Goal: Entertainment & Leisure: Consume media (video, audio)

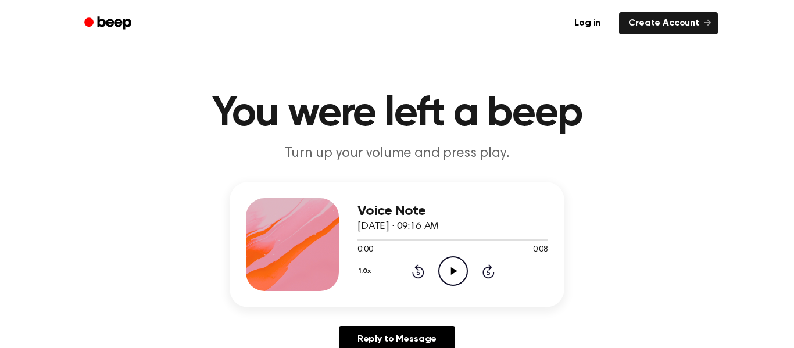
click at [447, 273] on icon "Play Audio" at bounding box center [453, 271] width 30 height 30
click at [457, 266] on icon "Play Audio" at bounding box center [453, 271] width 30 height 30
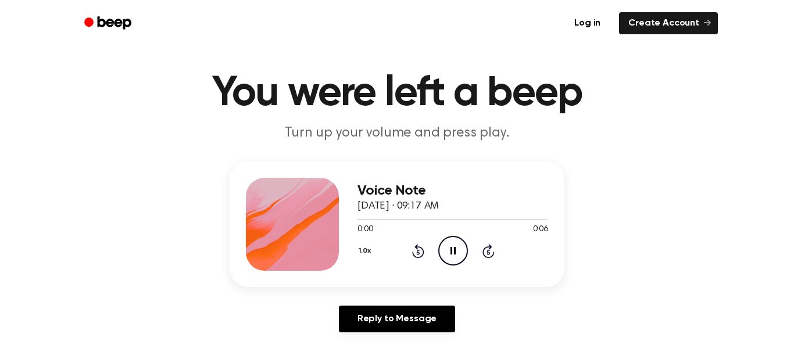
scroll to position [27, 0]
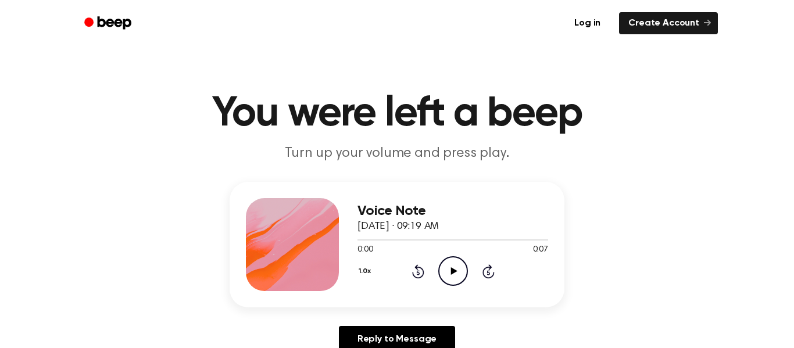
click at [453, 267] on icon "Play Audio" at bounding box center [453, 271] width 30 height 30
click at [448, 272] on icon "Play Audio" at bounding box center [453, 271] width 30 height 30
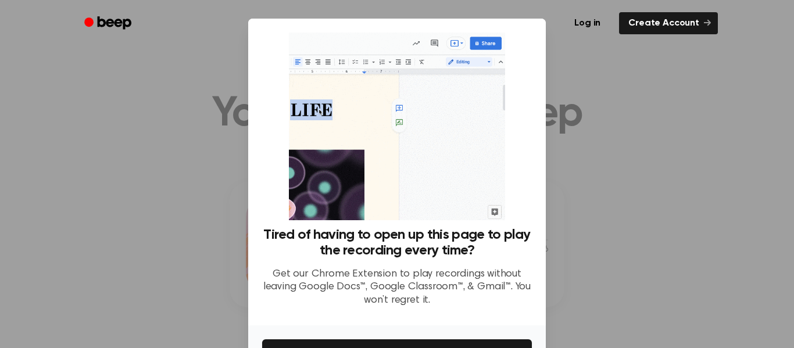
click at [533, 53] on div "Tired of having to open up this page to play the recording every time? Get our …" at bounding box center [396, 172] width 297 height 307
click at [582, 192] on div at bounding box center [397, 174] width 794 height 348
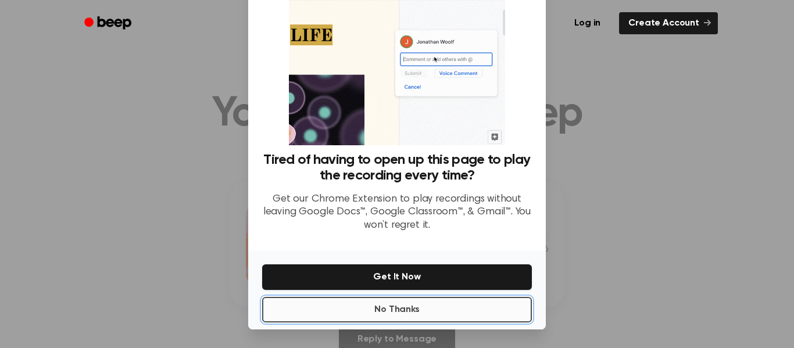
click at [390, 310] on button "No Thanks" at bounding box center [397, 310] width 270 height 26
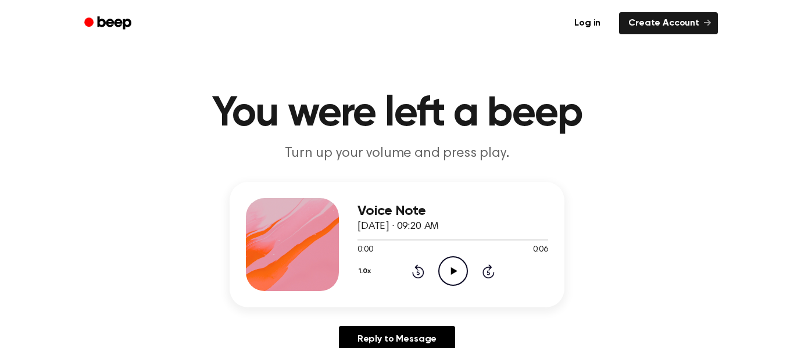
click at [449, 269] on icon "Play Audio" at bounding box center [453, 271] width 30 height 30
click at [453, 268] on icon "Play Audio" at bounding box center [453, 271] width 30 height 30
click at [457, 267] on icon "Play Audio" at bounding box center [453, 271] width 30 height 30
click at [454, 266] on icon "Play Audio" at bounding box center [453, 271] width 30 height 30
click at [449, 273] on icon "Play Audio" at bounding box center [453, 271] width 30 height 30
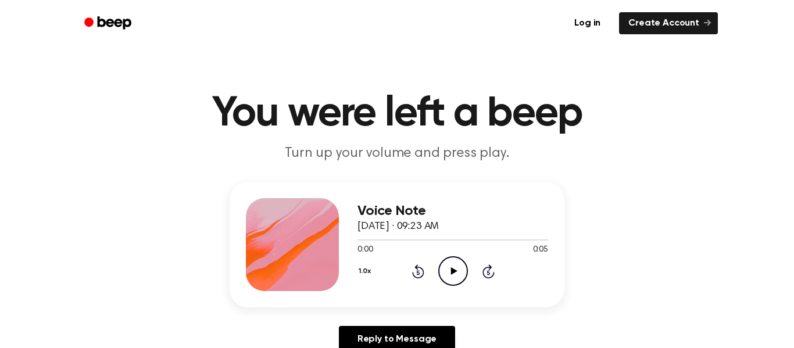
click at [447, 271] on icon "Play Audio" at bounding box center [453, 271] width 30 height 30
click at [453, 277] on icon "Play Audio" at bounding box center [453, 271] width 30 height 30
click at [453, 270] on icon at bounding box center [453, 271] width 6 height 8
click at [456, 271] on icon at bounding box center [453, 271] width 6 height 8
click at [454, 272] on icon at bounding box center [452, 271] width 5 height 8
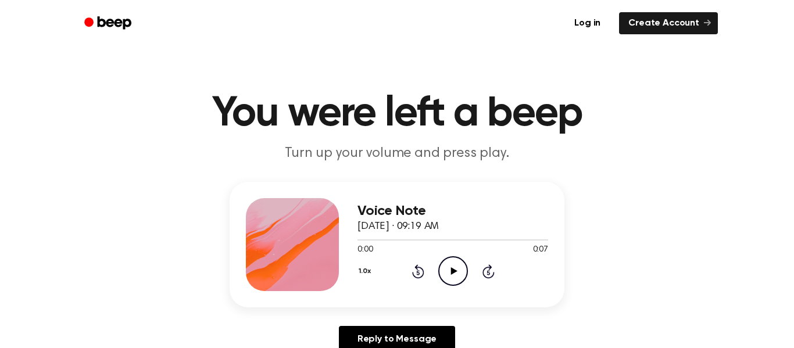
click at [450, 271] on icon at bounding box center [453, 271] width 6 height 8
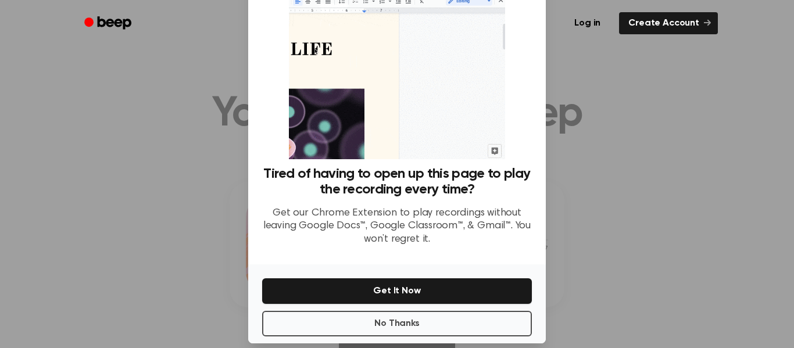
scroll to position [75, 0]
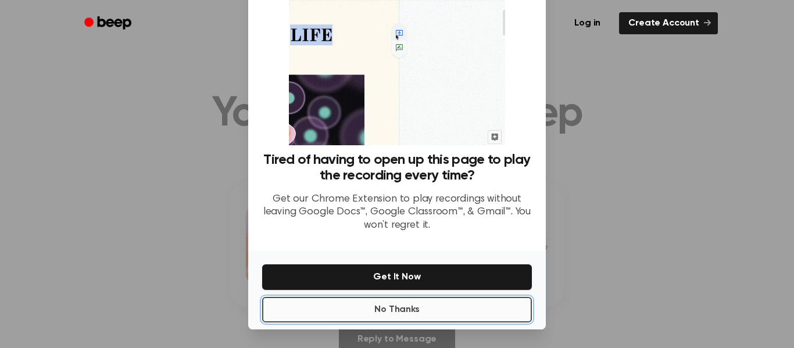
click at [508, 310] on button "No Thanks" at bounding box center [397, 310] width 270 height 26
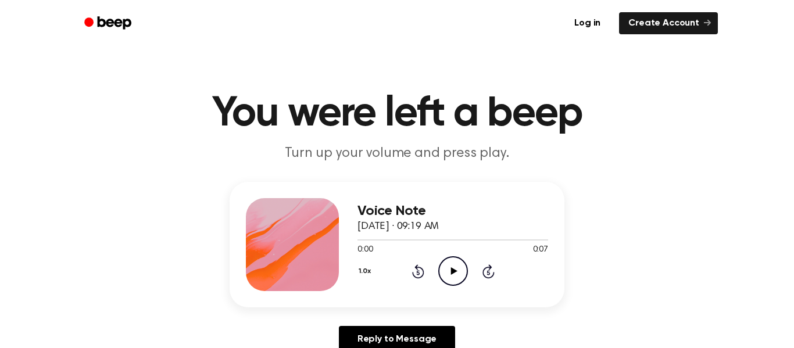
click at [456, 262] on icon "Play Audio" at bounding box center [453, 271] width 30 height 30
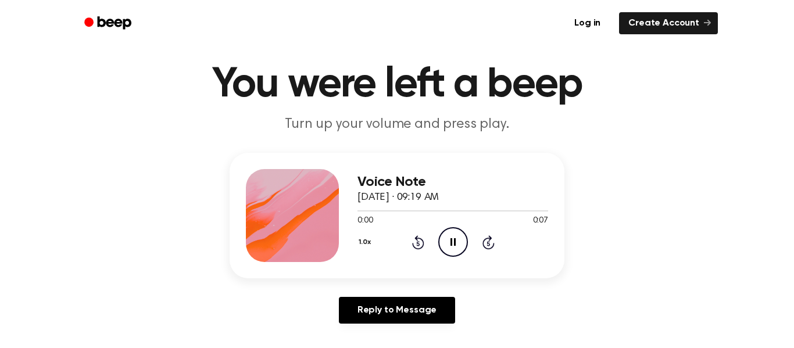
scroll to position [35, 0]
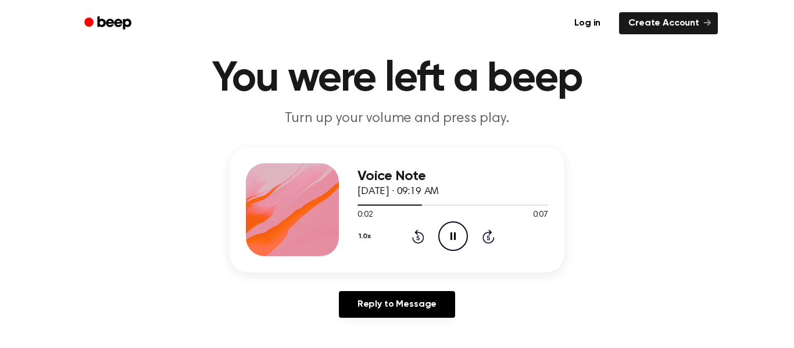
click at [455, 243] on icon "Pause Audio" at bounding box center [453, 236] width 30 height 30
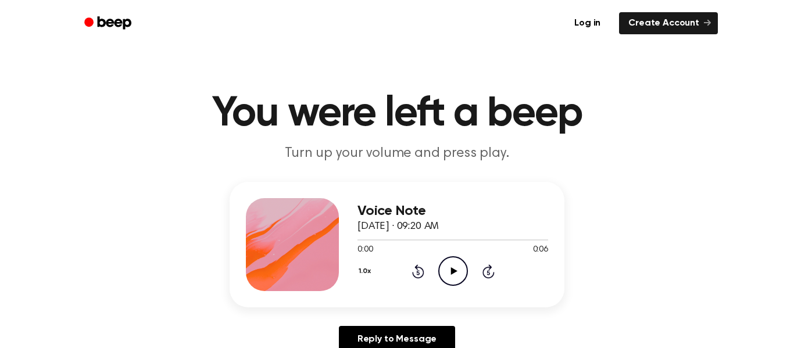
click at [450, 272] on icon at bounding box center [453, 271] width 6 height 8
click at [450, 272] on icon at bounding box center [452, 271] width 5 height 8
click at [450, 271] on icon "Play Audio" at bounding box center [453, 271] width 30 height 30
click at [450, 272] on icon at bounding box center [452, 271] width 5 height 8
click at [453, 265] on icon "Play Audio" at bounding box center [453, 271] width 30 height 30
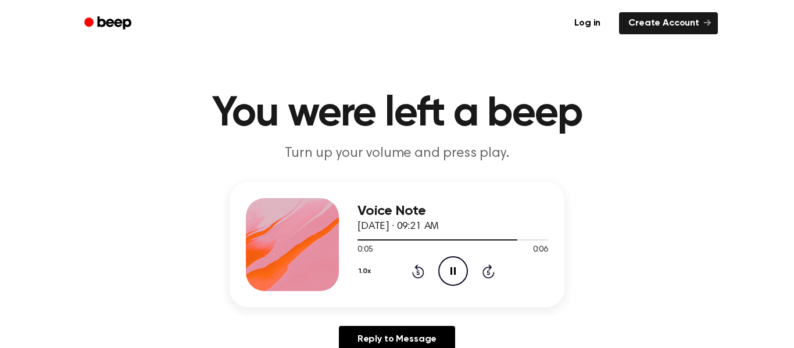
click at [453, 273] on icon "Pause Audio" at bounding box center [453, 271] width 30 height 30
click at [451, 268] on icon at bounding box center [453, 271] width 6 height 8
click at [451, 261] on icon "Play Audio" at bounding box center [453, 271] width 30 height 30
click at [453, 267] on icon "Play Audio" at bounding box center [453, 271] width 30 height 30
click at [452, 270] on icon "Pause Audio" at bounding box center [453, 271] width 30 height 30
